Goal: Information Seeking & Learning: Learn about a topic

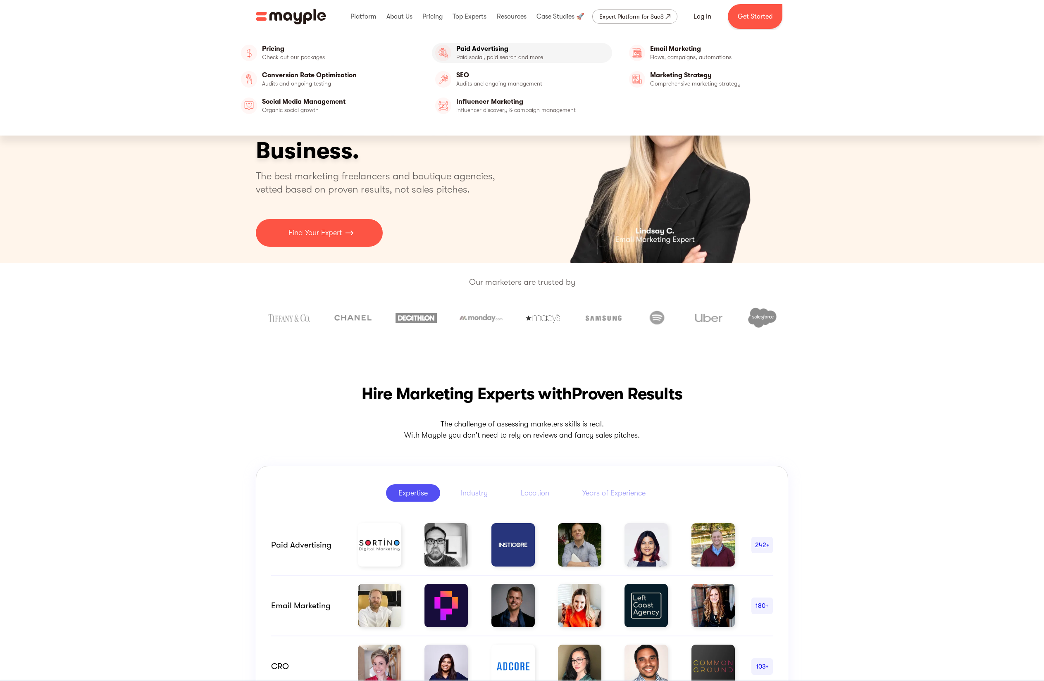
click at [462, 47] on link "Paid Advertising" at bounding box center [522, 53] width 181 height 20
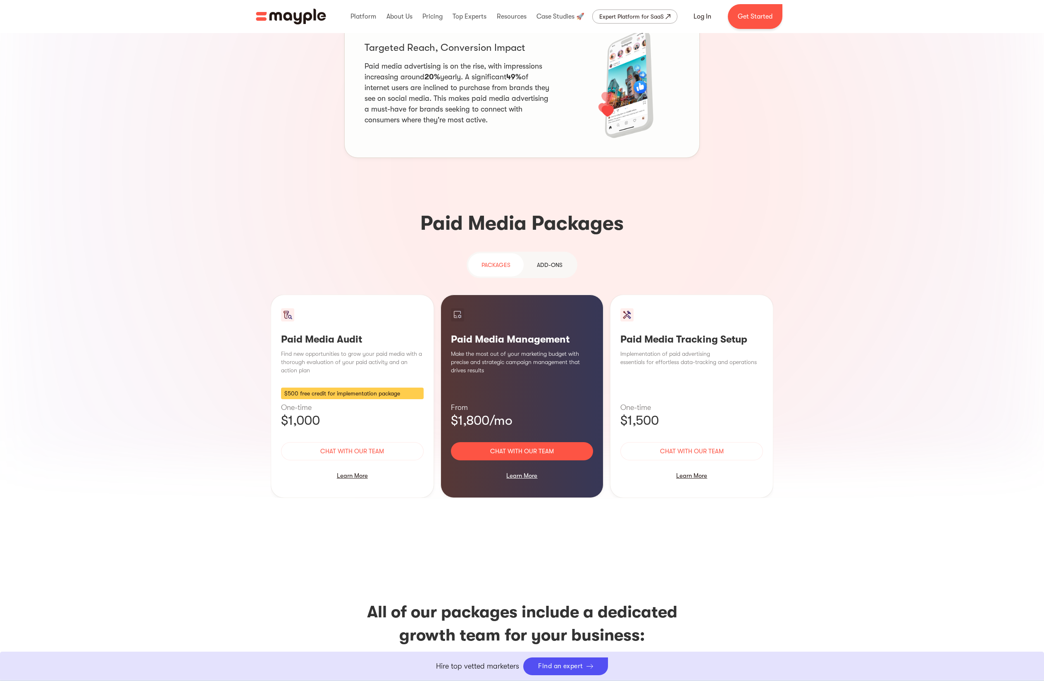
scroll to position [578, 0]
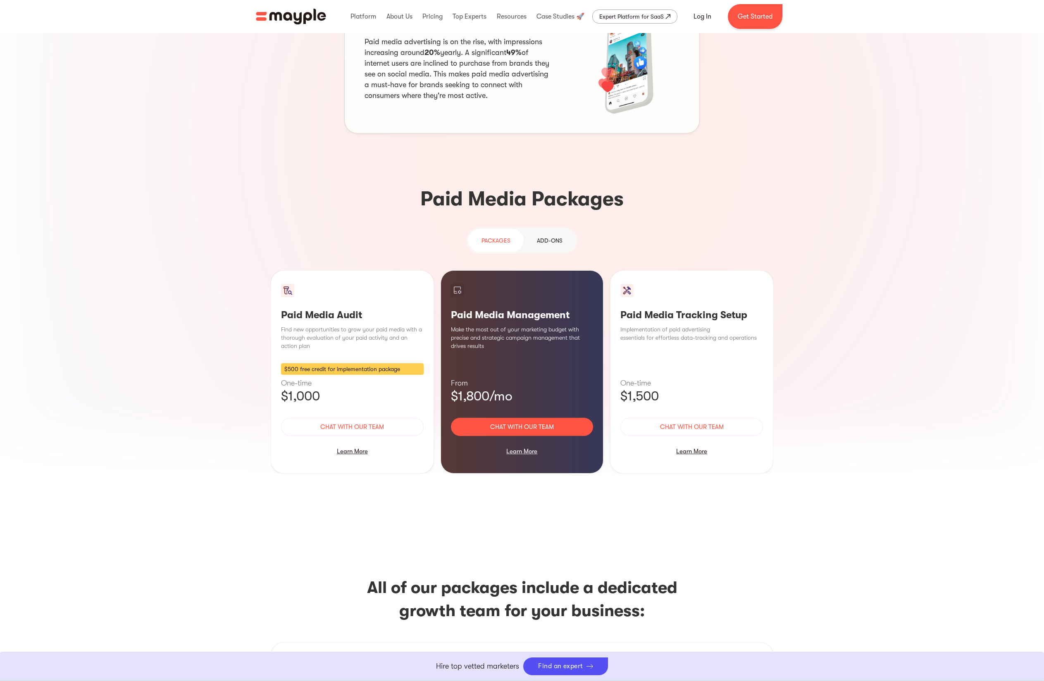
click at [503, 309] on h3 "Paid Media Management" at bounding box center [522, 315] width 143 height 12
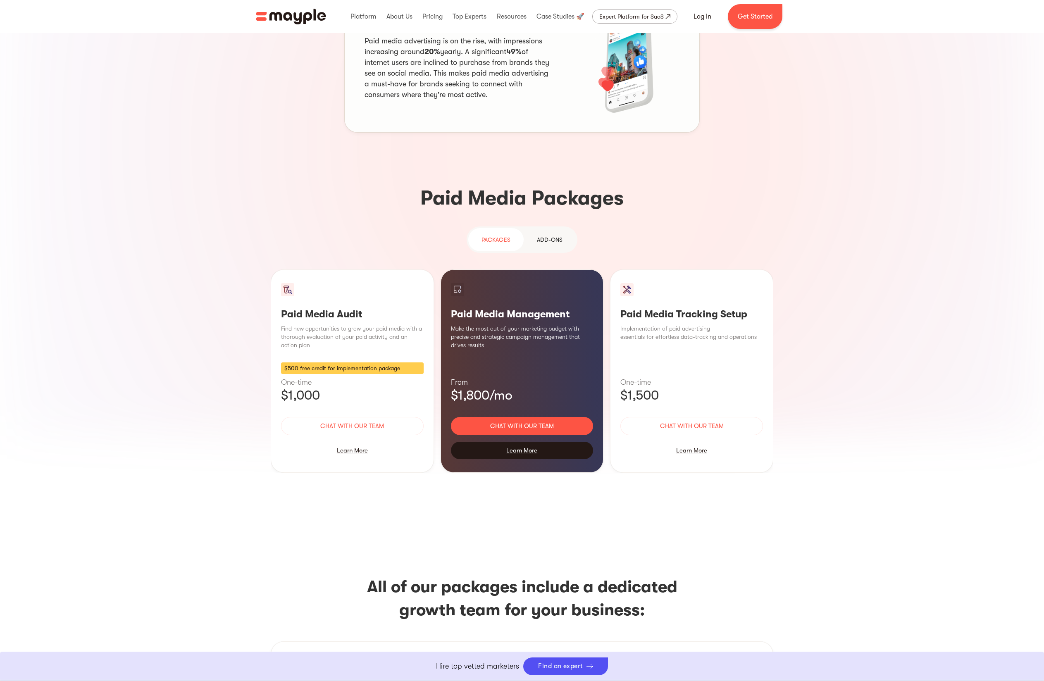
click at [521, 442] on div "Learn More" at bounding box center [522, 450] width 143 height 17
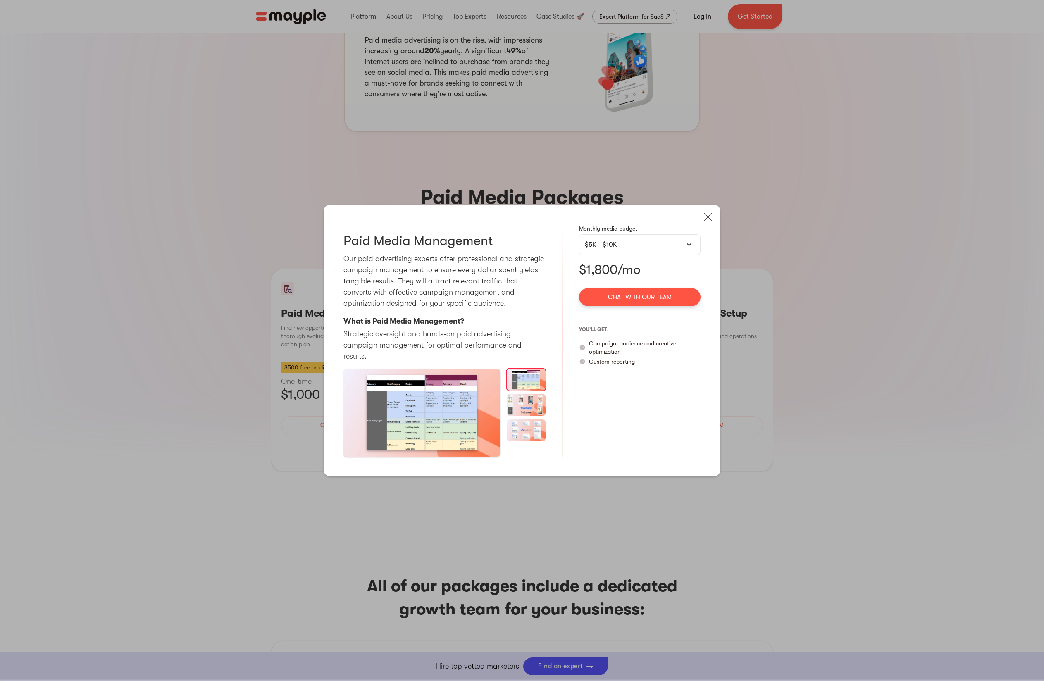
scroll to position [585, 0]
click at [445, 418] on img "open lightbox" at bounding box center [421, 413] width 157 height 88
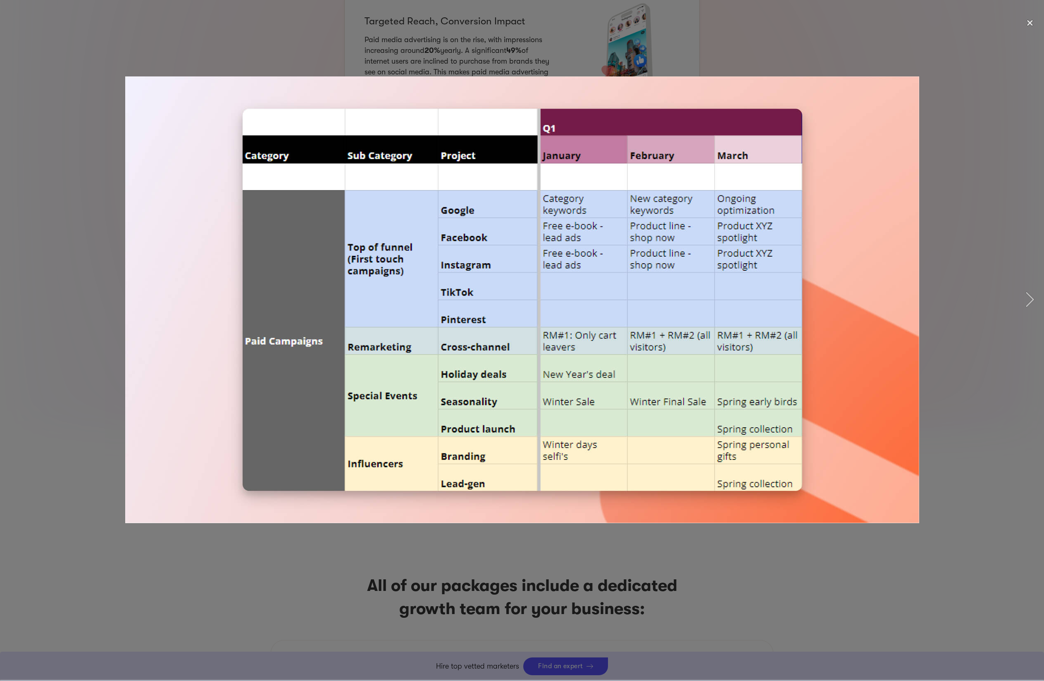
scroll to position [586, 0]
click at [945, 176] on div at bounding box center [522, 300] width 1044 height 572
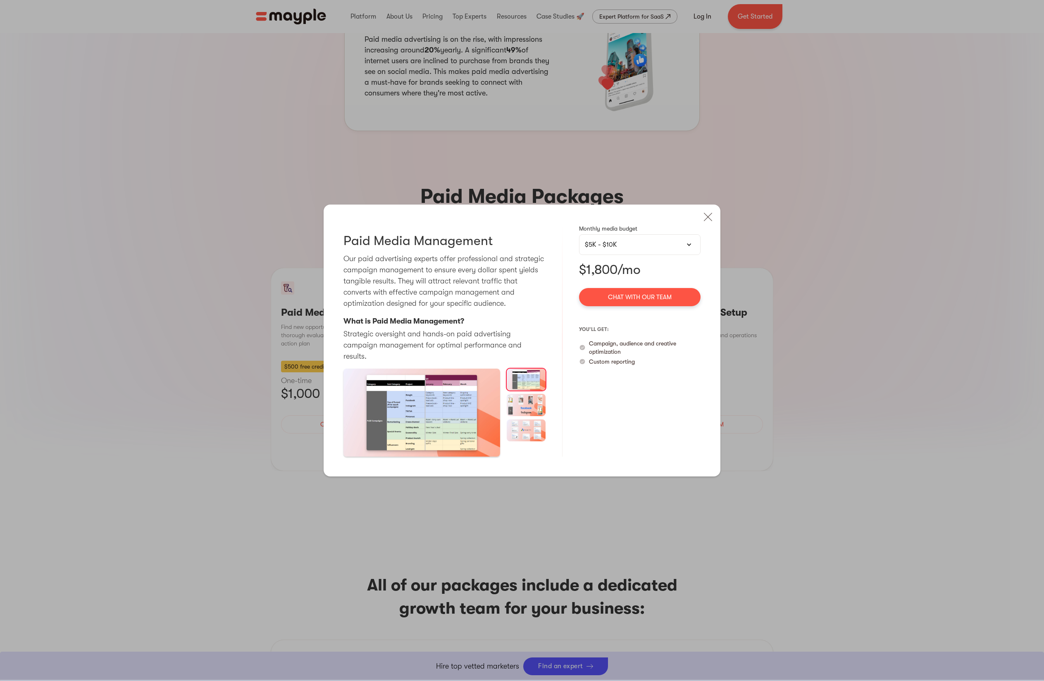
click at [527, 425] on img at bounding box center [526, 430] width 39 height 22
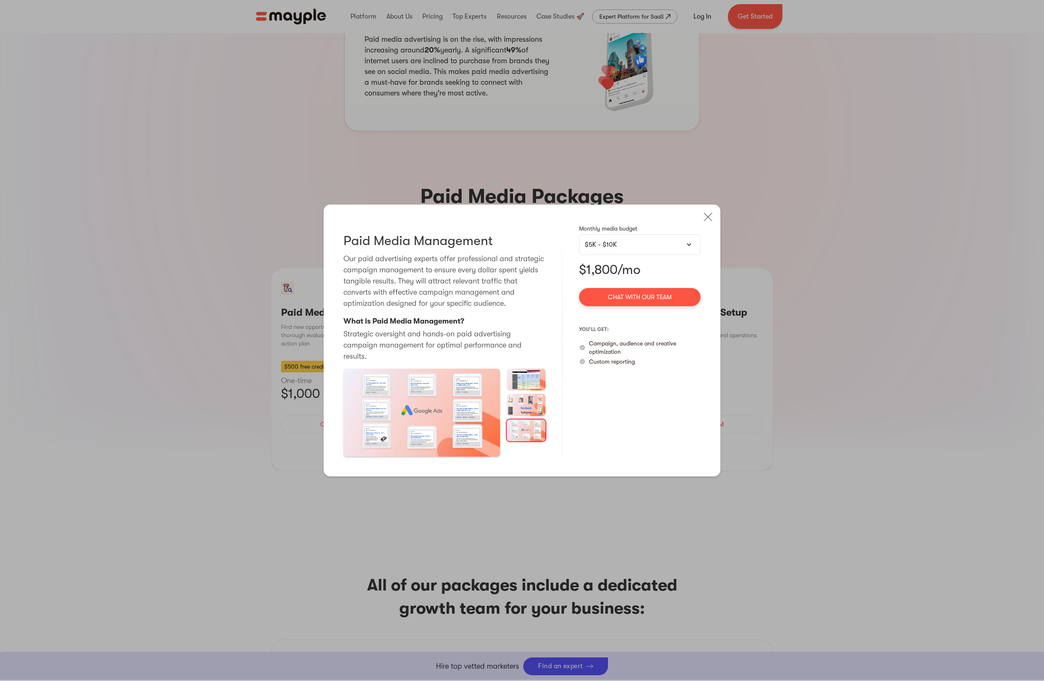
click at [528, 398] on img at bounding box center [526, 405] width 39 height 22
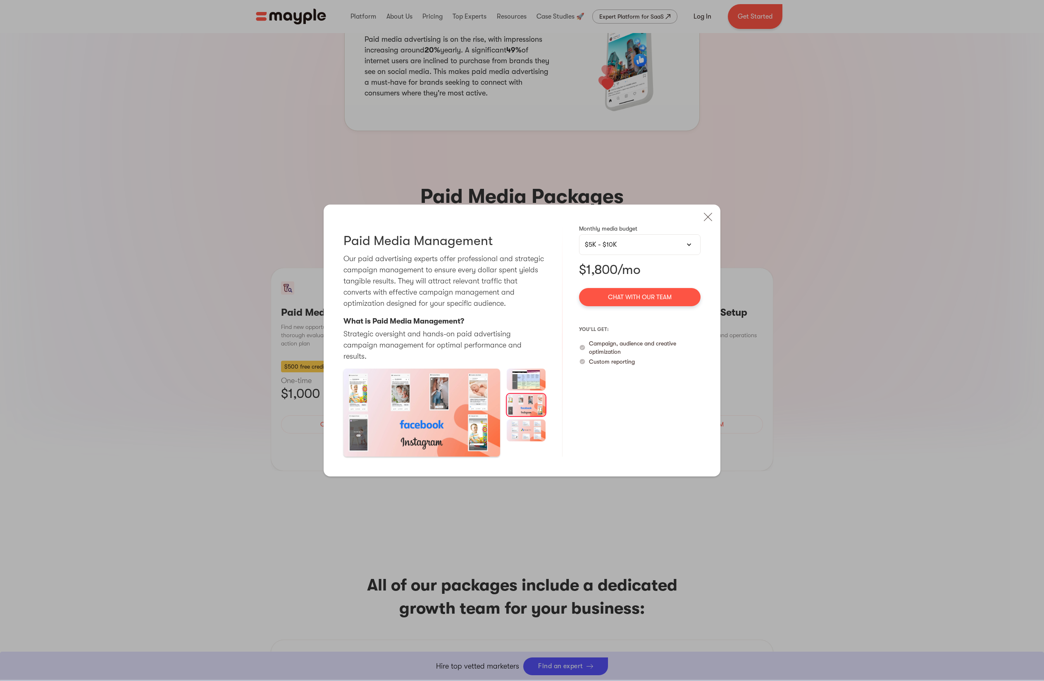
click at [530, 377] on img at bounding box center [526, 380] width 39 height 22
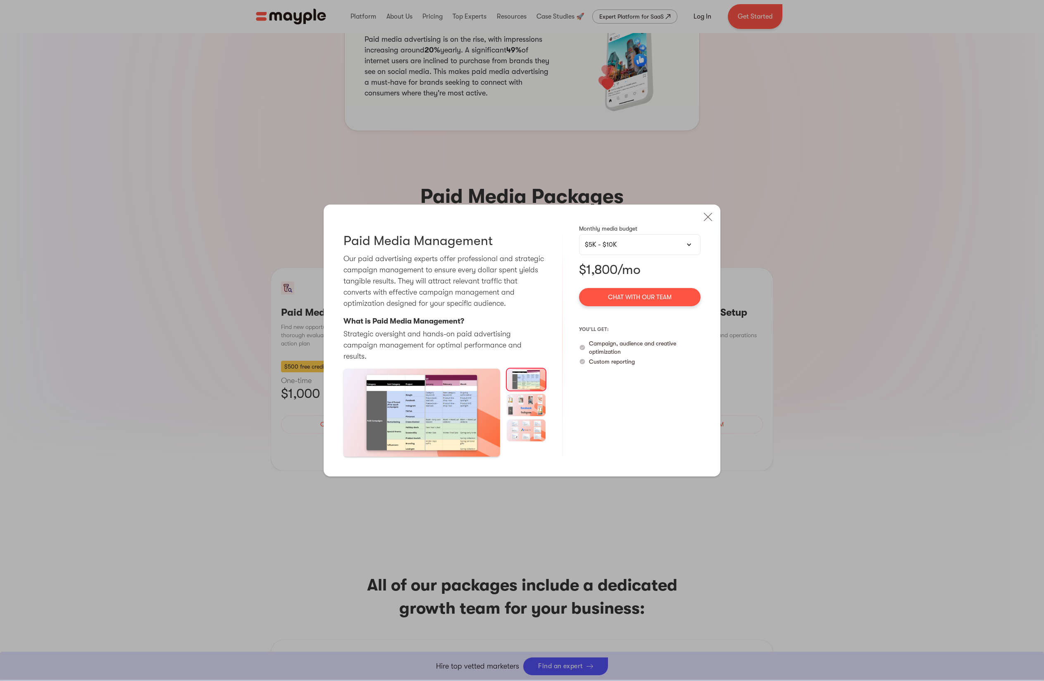
click at [763, 413] on div "Paid Media Audit Pausing and thoroughly analyzing your activity can be of great…" at bounding box center [522, 340] width 1044 height 681
click at [708, 226] on img at bounding box center [708, 217] width 18 height 18
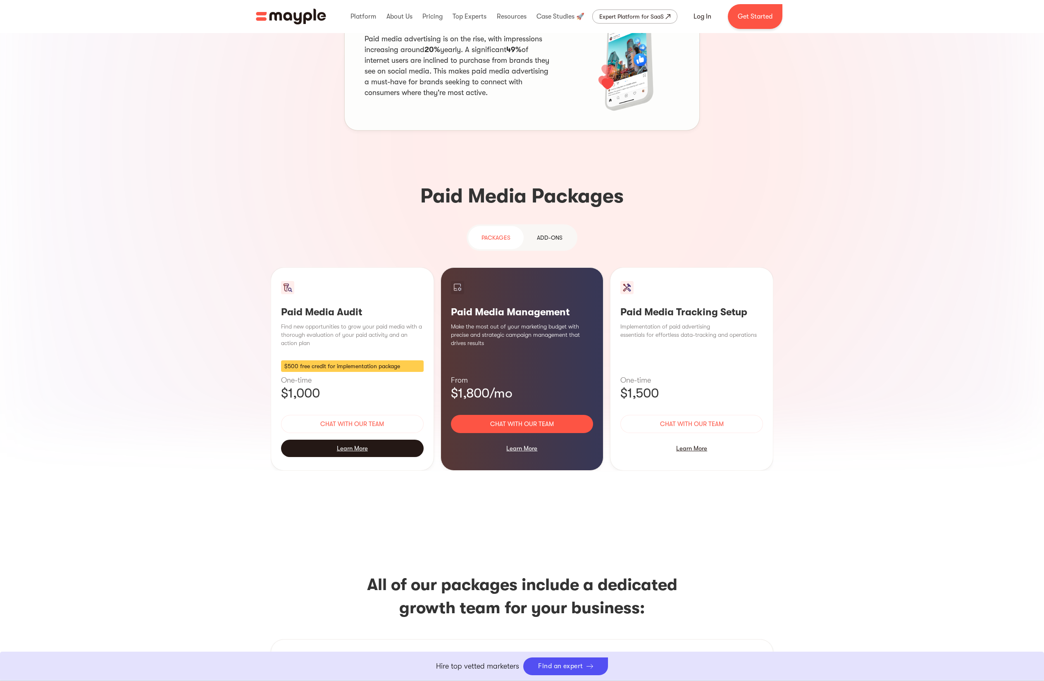
click at [357, 440] on div "Learn More" at bounding box center [352, 448] width 143 height 17
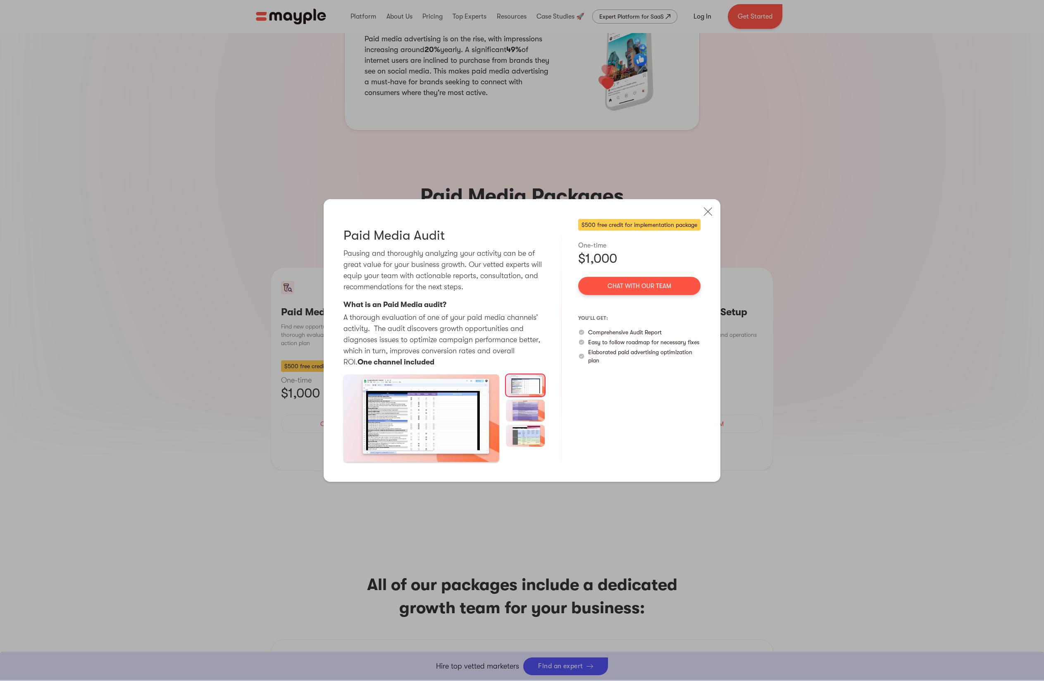
click at [416, 419] on img "open lightbox" at bounding box center [421, 418] width 156 height 88
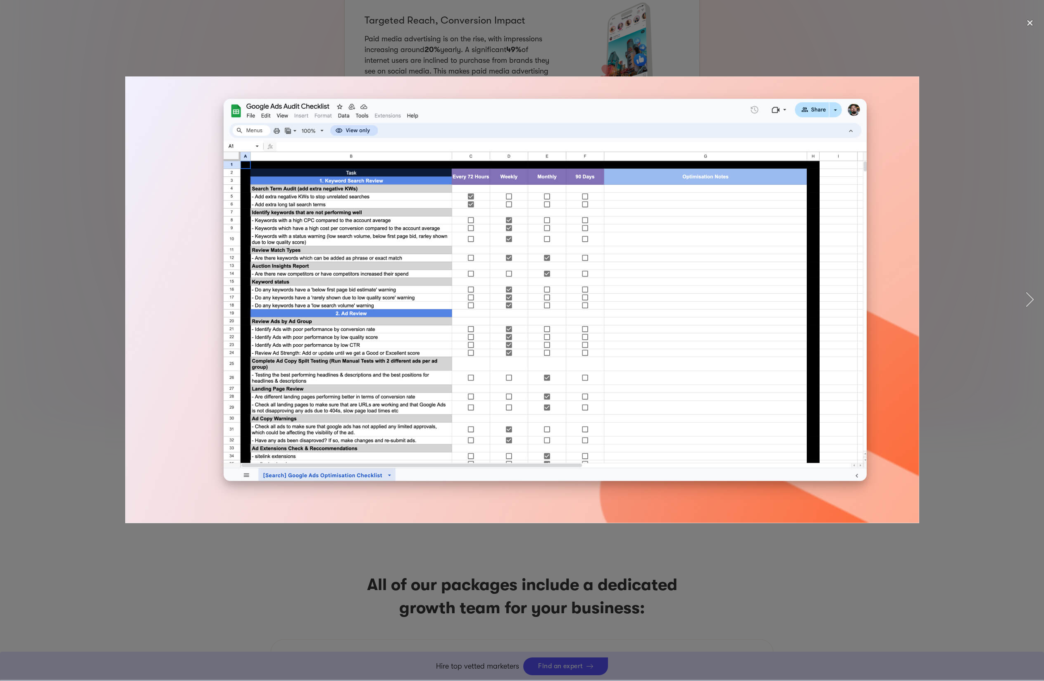
click at [880, 357] on img at bounding box center [522, 299] width 794 height 447
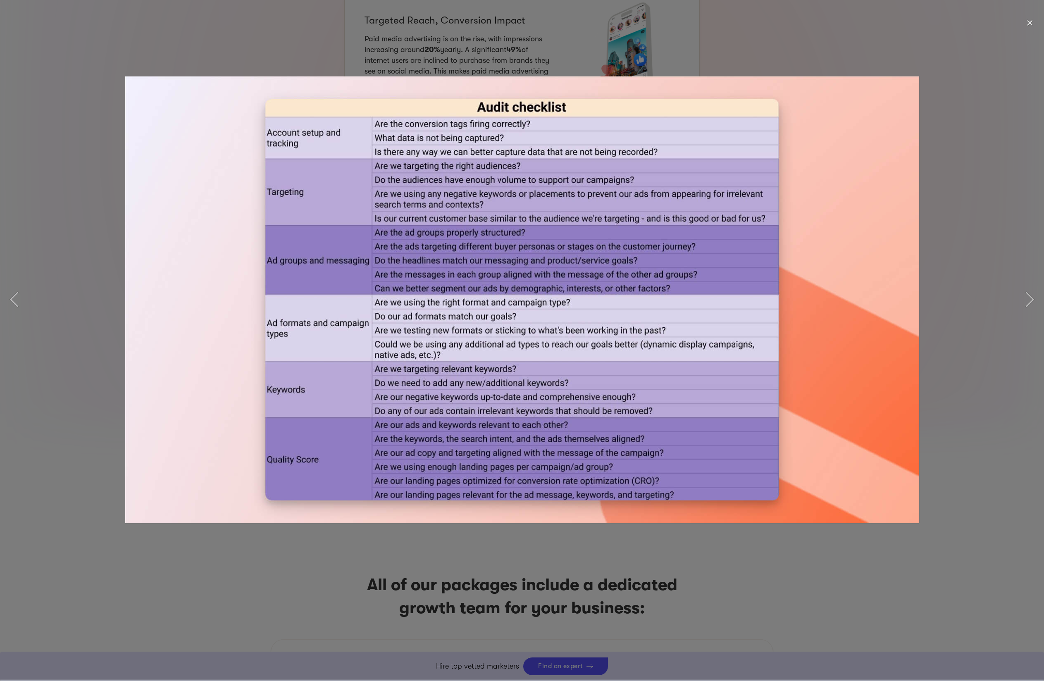
click at [821, 386] on img at bounding box center [522, 299] width 794 height 447
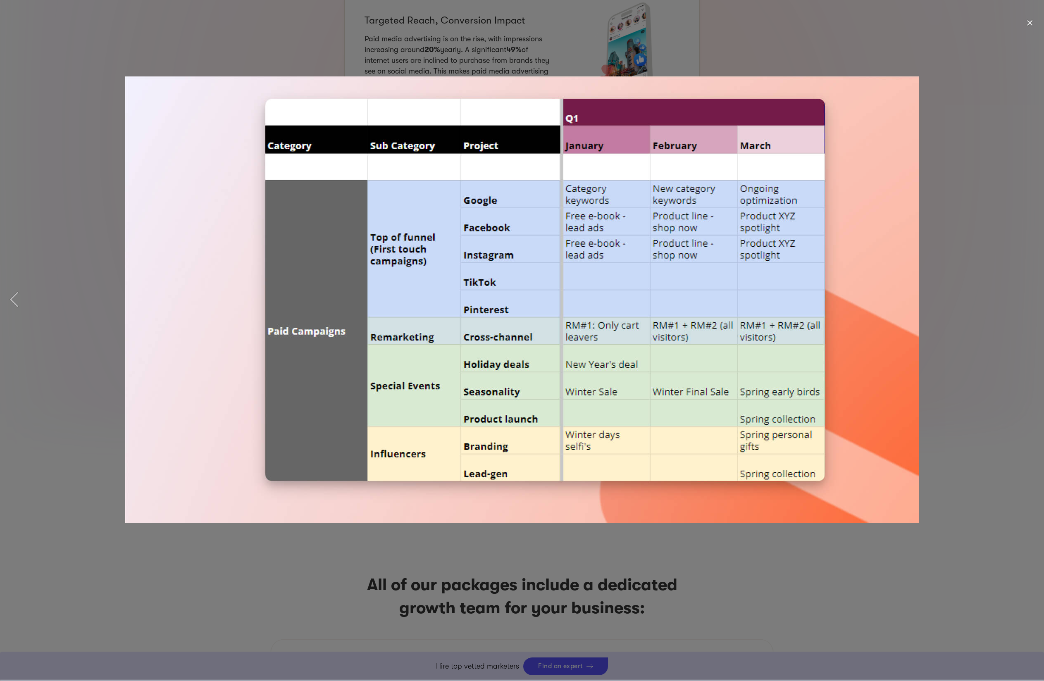
click at [856, 369] on img at bounding box center [522, 299] width 794 height 447
click at [956, 377] on div at bounding box center [522, 300] width 1044 height 572
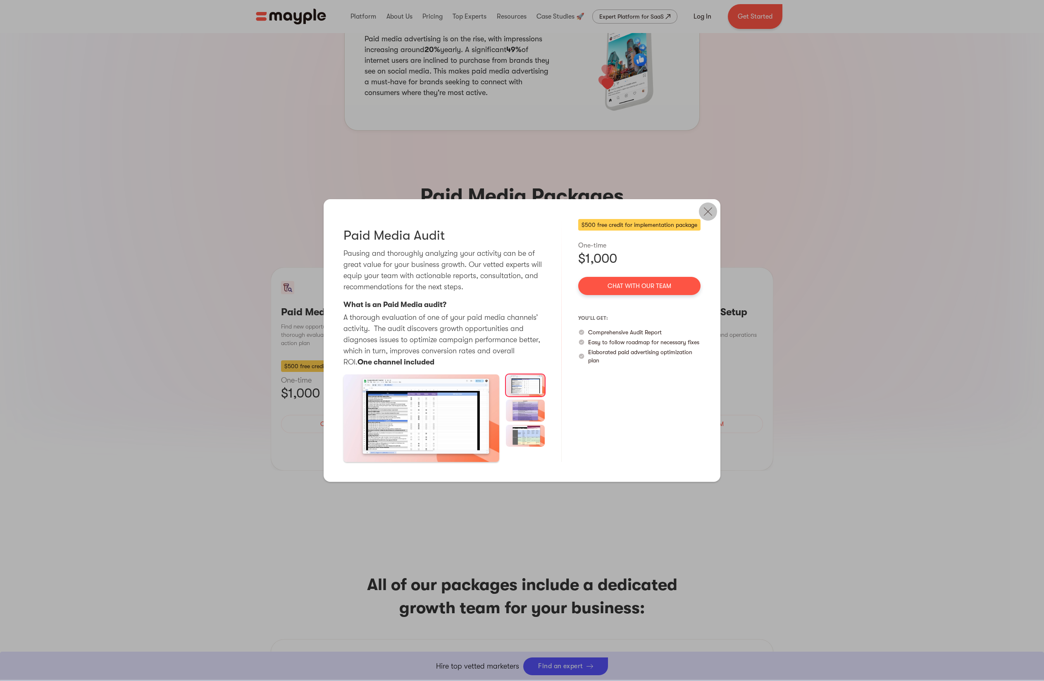
click at [708, 214] on img at bounding box center [708, 211] width 18 height 18
